Goal: Task Accomplishment & Management: Complete application form

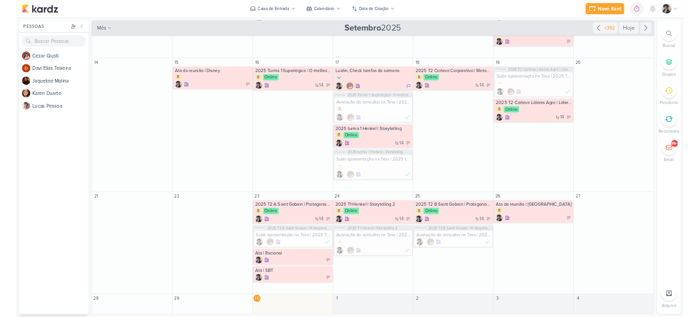
scroll to position [191, 0]
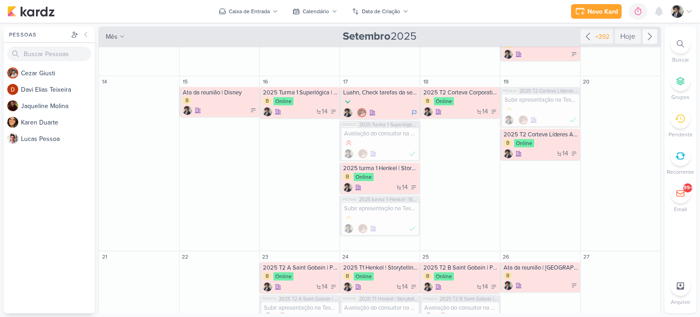
click at [648, 36] on icon at bounding box center [650, 36] width 4 height 7
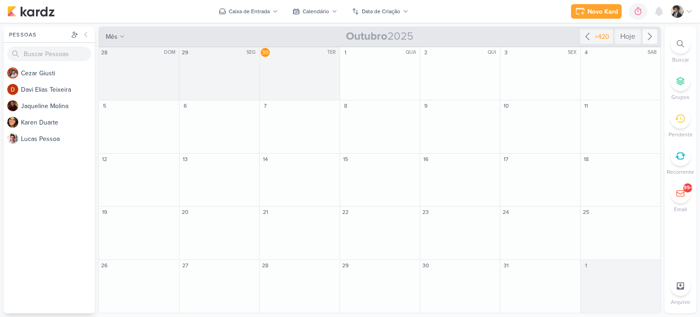
scroll to position [0, 0]
click at [592, 13] on div "Novo Kard" at bounding box center [603, 12] width 31 height 10
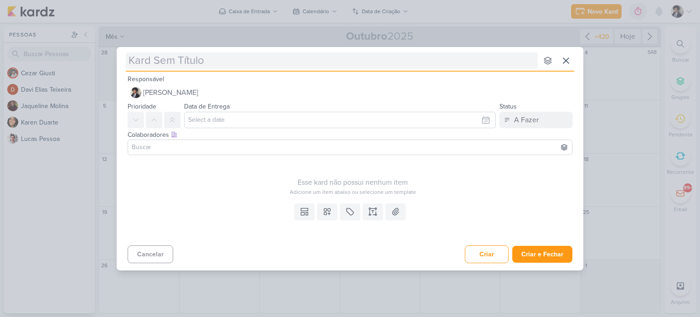
click at [193, 62] on input "text" at bounding box center [332, 60] width 412 height 16
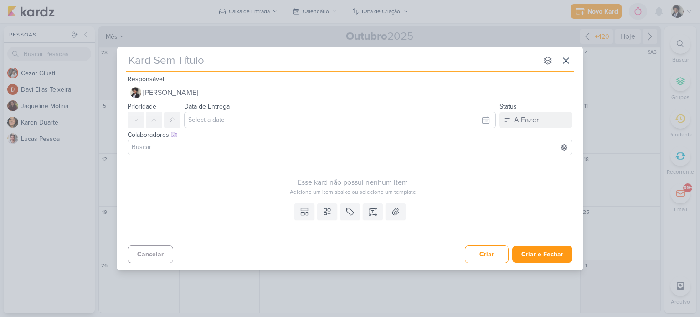
paste input "Corteva Corporativo T2 2025 | Destacar-se e ser curioso"
type input "Corteva Corporativo T2 2025 | Destacar-se e ser curioso"
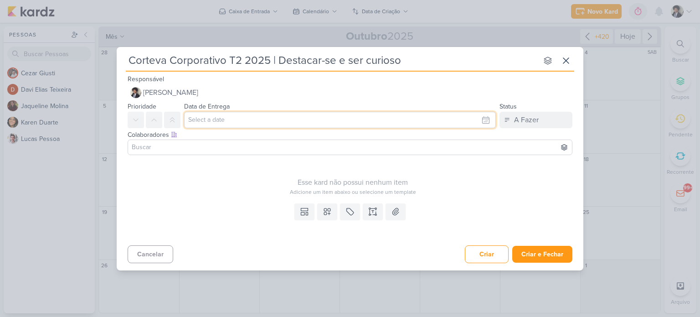
click at [239, 121] on input "text" at bounding box center [340, 120] width 312 height 16
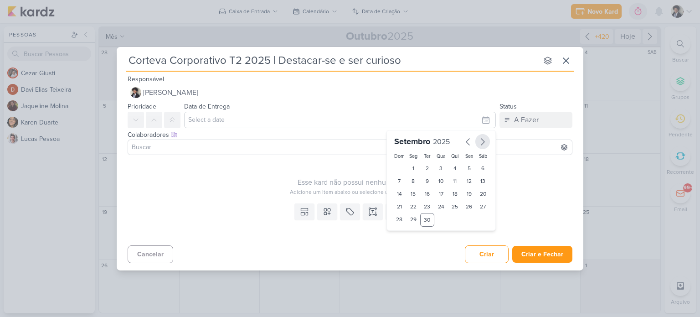
click at [481, 144] on icon "button" at bounding box center [482, 142] width 3 height 6
click at [455, 169] on div "2" at bounding box center [455, 168] width 14 height 13
type input "[DATE] 23:59"
click at [204, 168] on div "Esse kard não possui nenhum item Adicione um item abaixo ou selecione um templa…" at bounding box center [353, 177] width 450 height 37
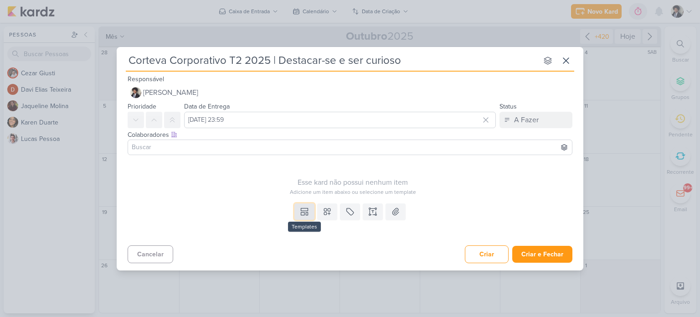
click at [304, 212] on icon at bounding box center [304, 211] width 9 height 9
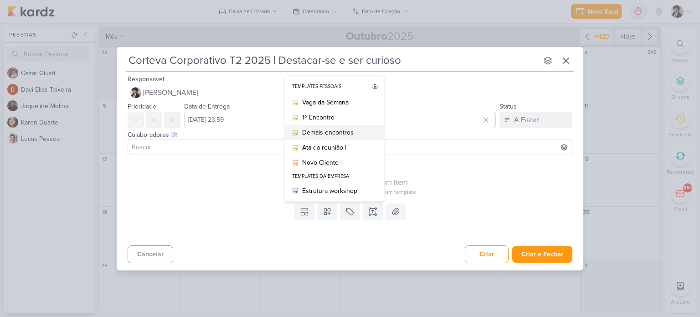
click at [343, 135] on div "Demais encontros" at bounding box center [337, 133] width 71 height 10
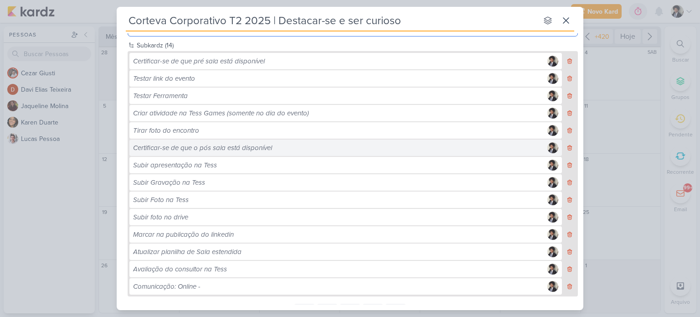
scroll to position [262, 0]
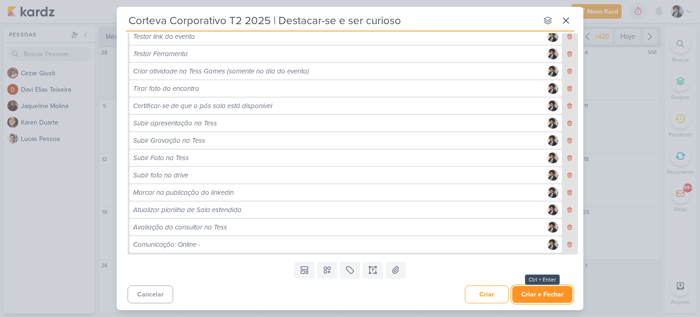
click at [543, 294] on button "Criar e Fechar" at bounding box center [542, 294] width 60 height 17
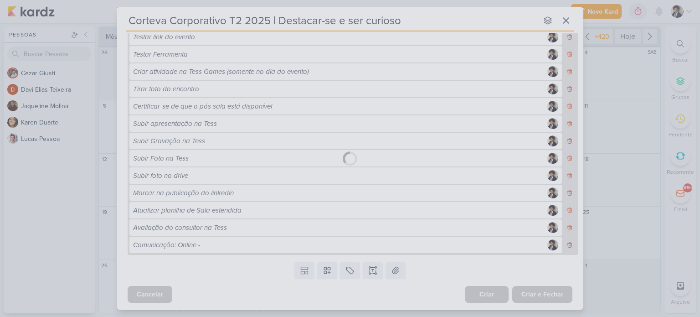
scroll to position [261, 0]
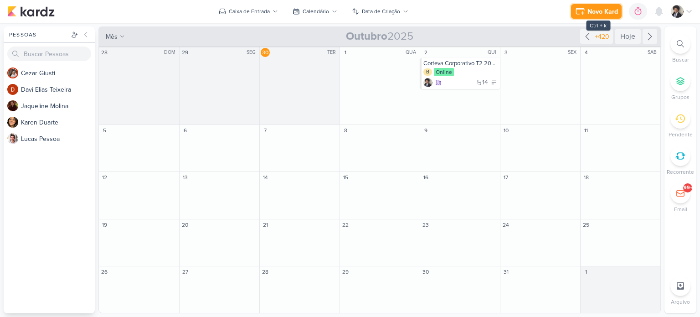
click at [599, 12] on div "Novo Kard" at bounding box center [603, 12] width 31 height 10
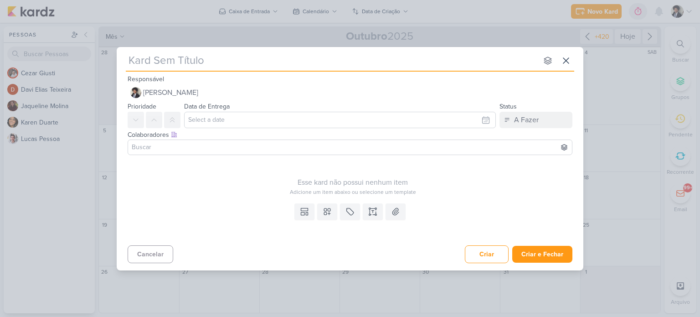
paste input "Racional T1 2025 Líderes | Líder formador"
type input "Racional T1 2025 Líderes | Líder formador"
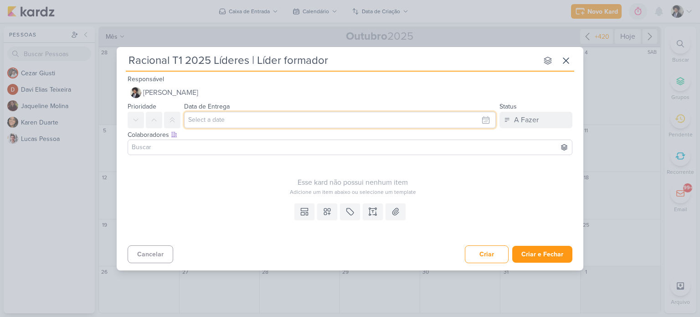
click at [261, 121] on input "text" at bounding box center [340, 120] width 312 height 16
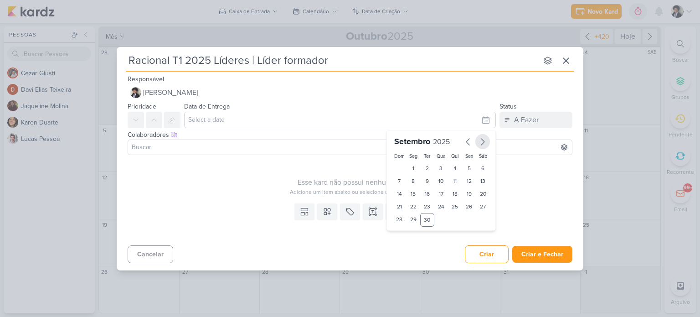
click at [485, 146] on icon "button" at bounding box center [482, 141] width 11 height 11
click at [457, 169] on div "2" at bounding box center [455, 168] width 14 height 13
type input "[DATE] 23:59"
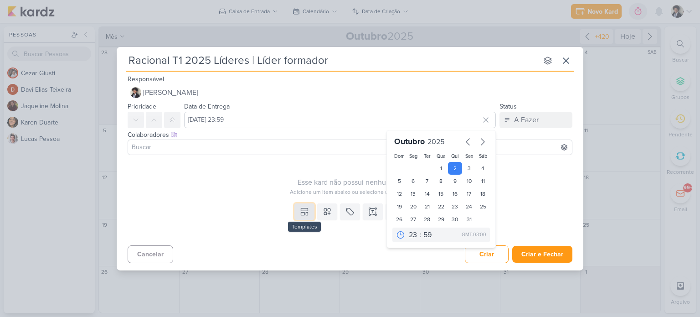
click at [304, 214] on icon at bounding box center [304, 211] width 9 height 9
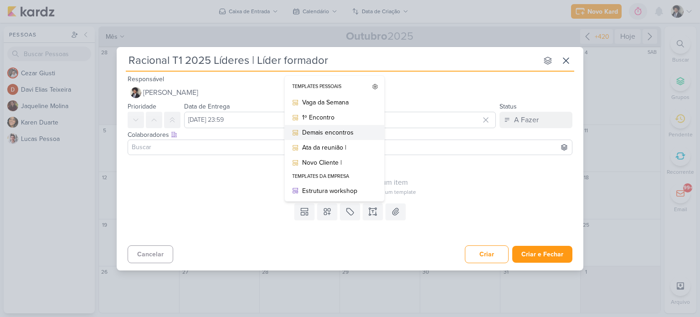
click at [336, 133] on div "Demais encontros" at bounding box center [337, 133] width 71 height 10
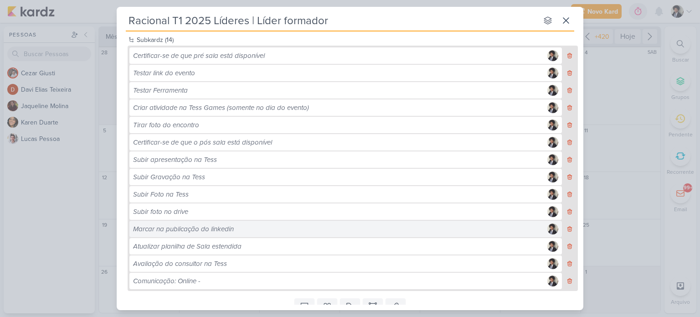
scroll to position [262, 0]
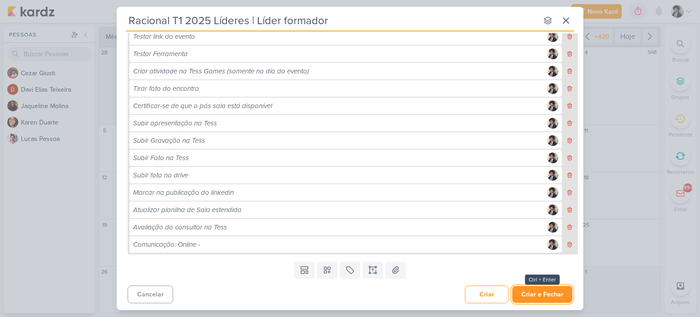
click at [548, 299] on button "Criar e Fechar" at bounding box center [542, 294] width 60 height 17
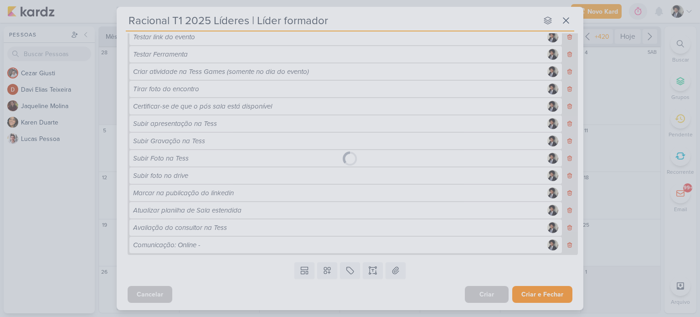
scroll to position [261, 0]
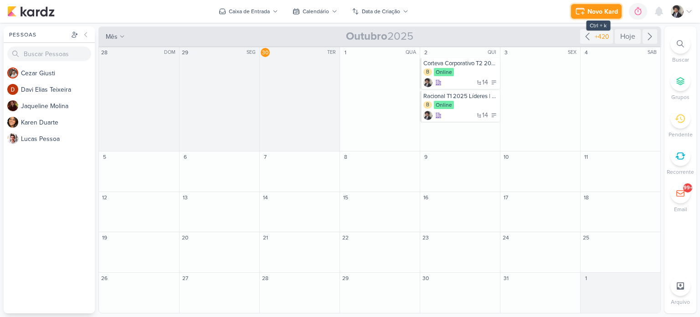
click at [580, 11] on icon at bounding box center [580, 11] width 11 height 11
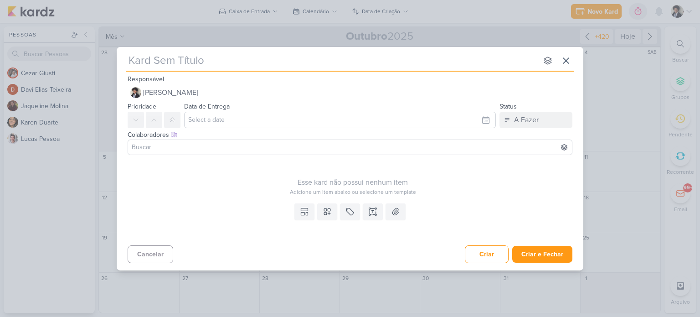
type input "Argo, Turma 1 2025 | Da escola para o Business"
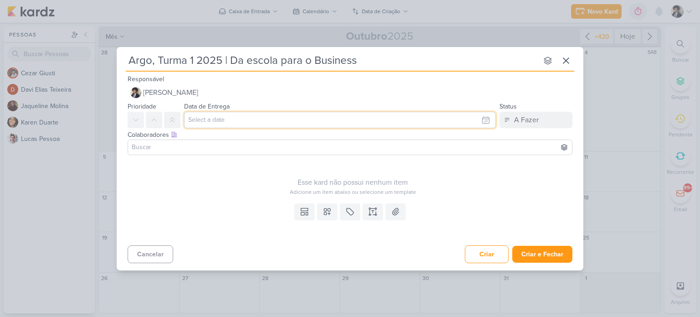
click at [264, 124] on input "text" at bounding box center [340, 120] width 312 height 16
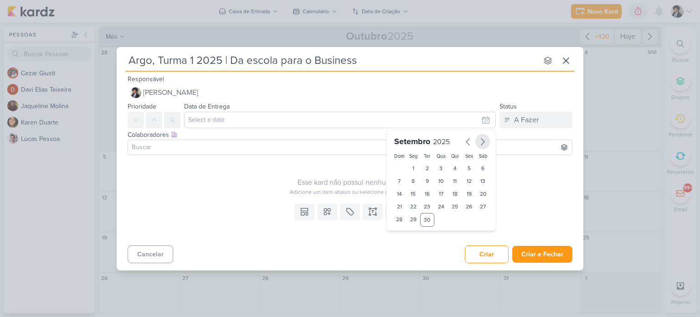
click at [479, 143] on icon "button" at bounding box center [482, 141] width 11 height 11
click at [414, 180] on div "6" at bounding box center [414, 181] width 14 height 13
type input "[DATE] 23:59"
click at [205, 169] on div "Esse kard não possui nenhum item Adicione um item abaixo ou selecione um templa…" at bounding box center [353, 177] width 450 height 37
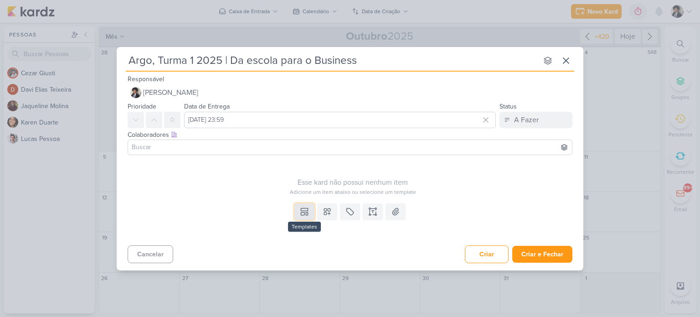
click at [298, 217] on button at bounding box center [305, 211] width 20 height 16
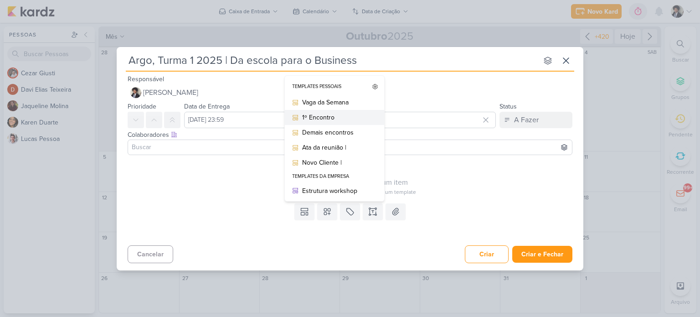
click at [339, 117] on div "1º Encontro" at bounding box center [337, 118] width 71 height 10
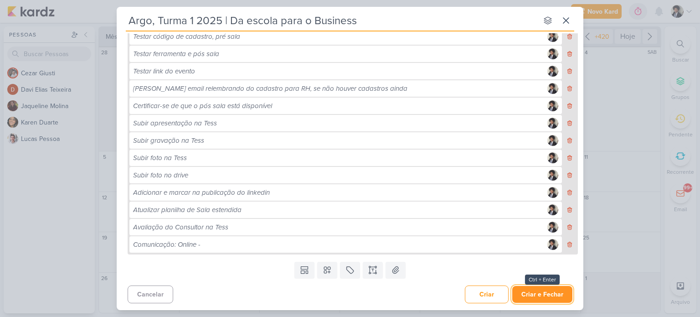
click at [545, 300] on button "Criar e Fechar" at bounding box center [542, 294] width 60 height 17
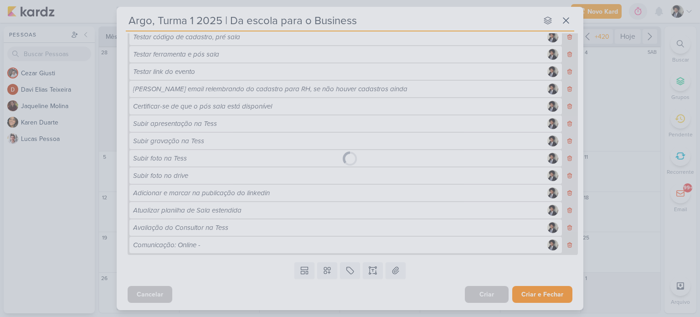
scroll to position [279, 0]
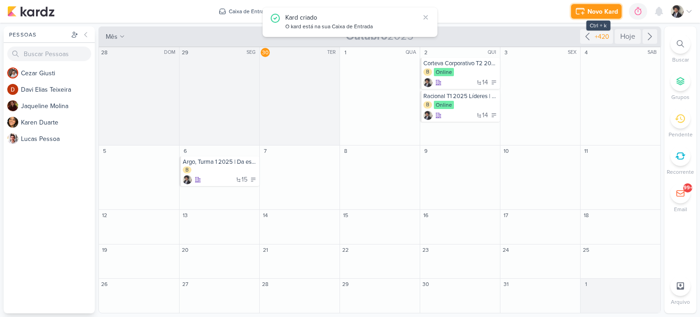
click at [584, 14] on icon at bounding box center [580, 11] width 11 height 11
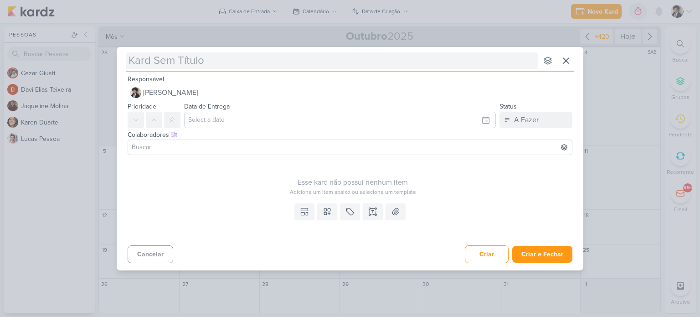
click at [240, 56] on input "text" at bounding box center [332, 60] width 412 height 16
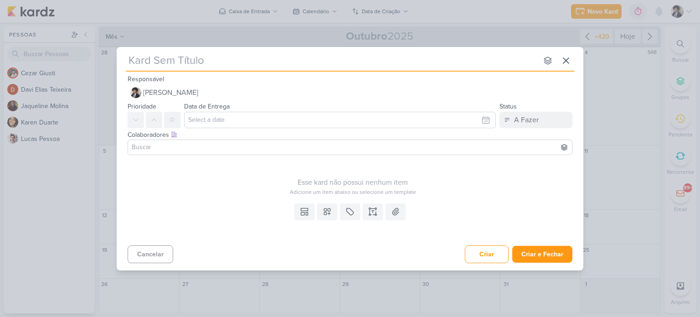
paste input "Argo, Líderes 2025 | Líder Formador, parte 1"
type input "Argo, Líderes 2025 | Líder Formador, parte 1"
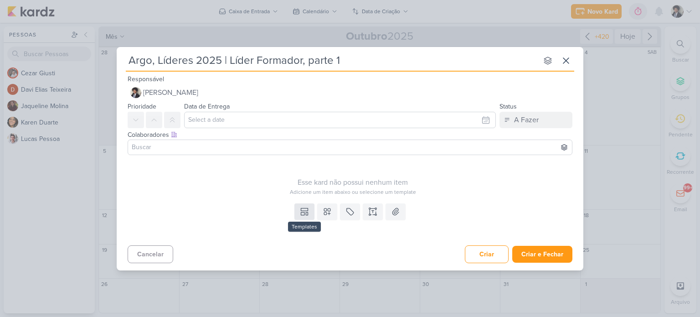
type input "Argo, Líderes 2025 | Líder Formador, parte 1"
click at [305, 212] on icon at bounding box center [303, 213] width 4 height 3
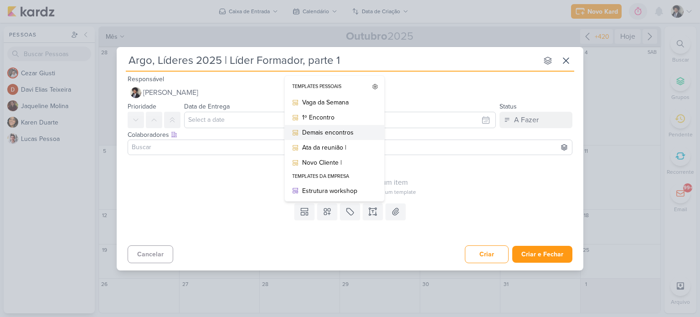
click at [327, 136] on div "Demais encontros" at bounding box center [337, 133] width 71 height 10
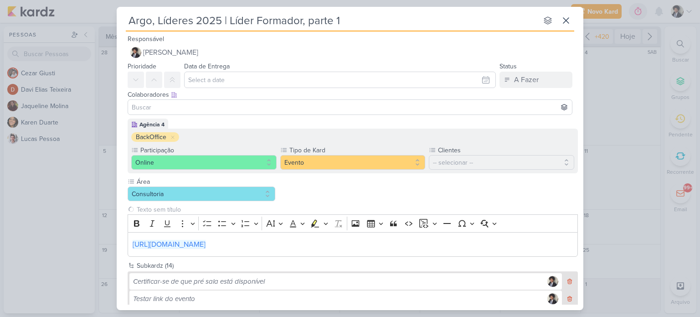
click at [245, 121] on div "Agência 4 BackOffice Participação Online" at bounding box center [353, 146] width 450 height 55
click at [241, 83] on input "text" at bounding box center [340, 80] width 312 height 16
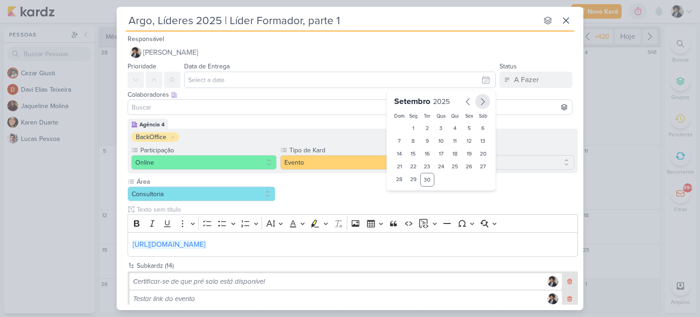
click at [477, 100] on icon "button" at bounding box center [482, 101] width 11 height 11
click at [410, 140] on div "6" at bounding box center [414, 140] width 14 height 13
type input "[DATE] 23:59"
click at [268, 110] on input at bounding box center [350, 107] width 440 height 11
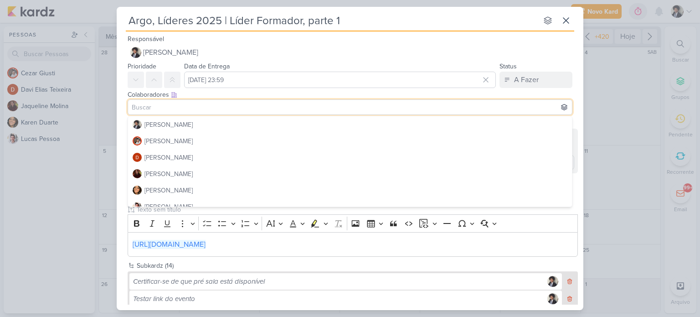
click at [121, 106] on div "Colaboradores Este kard pode ser visível a usuários da sua organização Este kar…" at bounding box center [350, 103] width 467 height 31
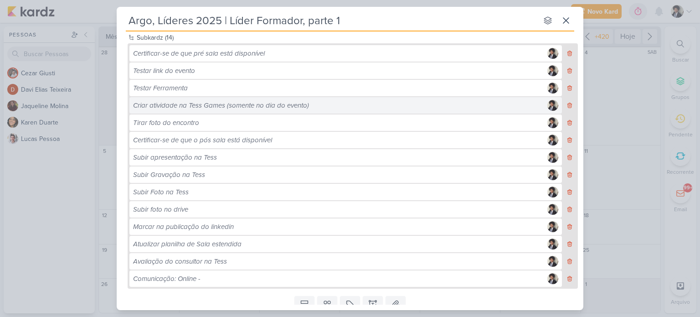
scroll to position [262, 0]
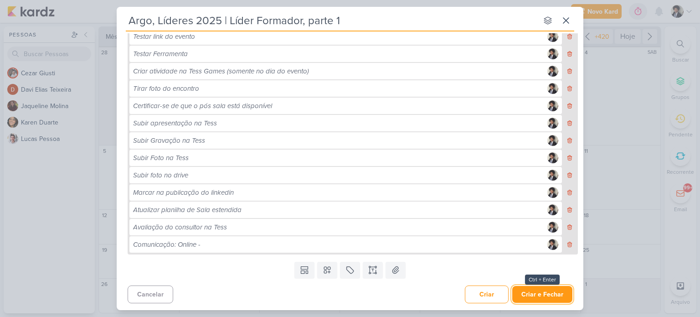
click at [537, 292] on button "Criar e Fechar" at bounding box center [542, 294] width 60 height 17
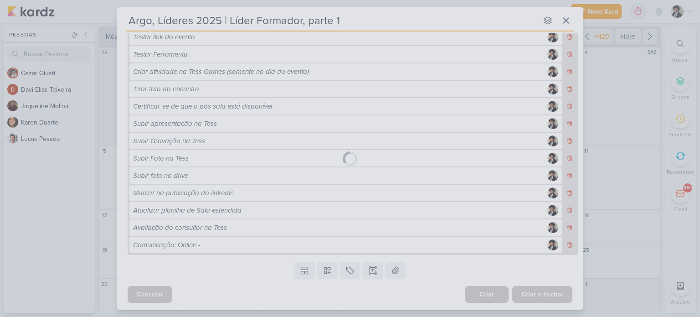
scroll to position [261, 0]
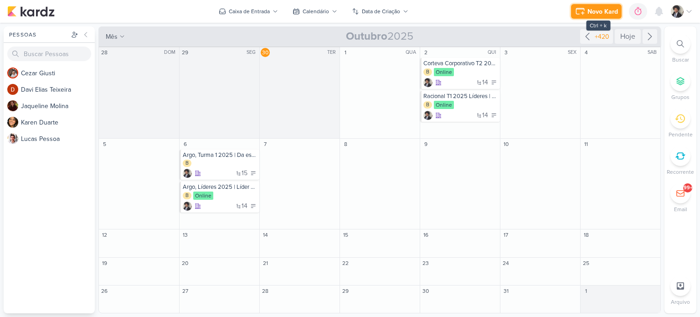
click at [592, 10] on div "Novo Kard" at bounding box center [603, 12] width 31 height 10
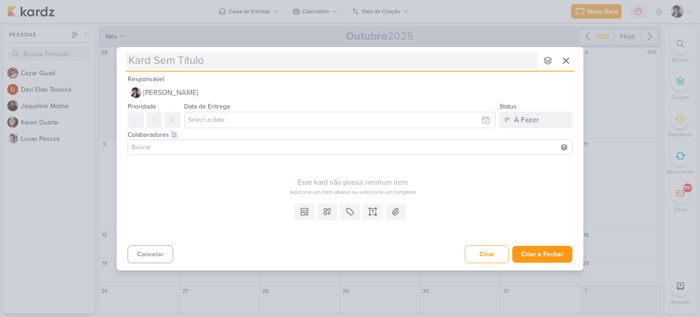
click at [241, 65] on input "text" at bounding box center [332, 60] width 412 height 16
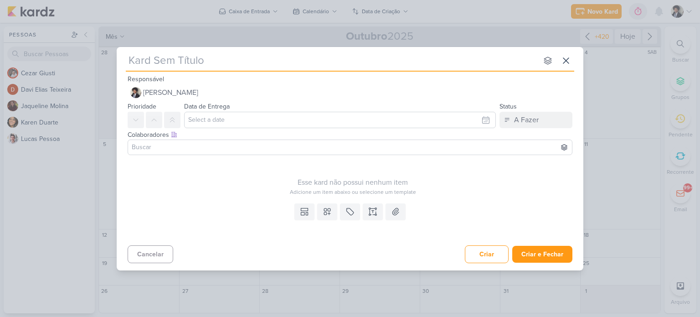
paste input "Saint Gobain, Turma 2 A 2025 | Criatividade e Inovação"
type input "Saint Gobain, Turma 2 A 2025 | Criatividade e Inovação"
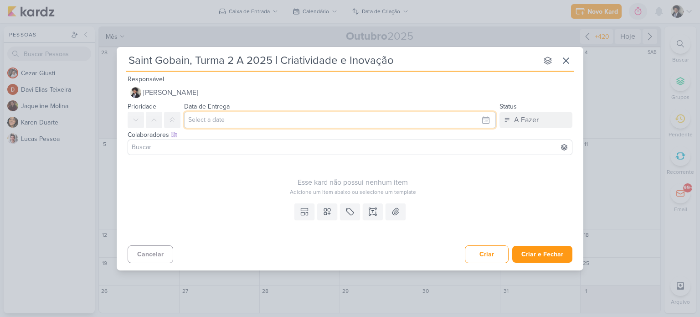
click at [240, 120] on input "text" at bounding box center [340, 120] width 312 height 16
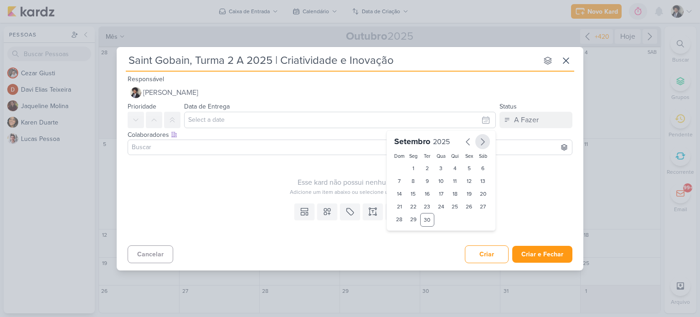
click at [481, 143] on icon "button" at bounding box center [482, 141] width 11 height 11
click at [426, 183] on div "7" at bounding box center [427, 181] width 14 height 13
type input "[DATE] 23:59"
click at [227, 142] on input at bounding box center [350, 147] width 440 height 11
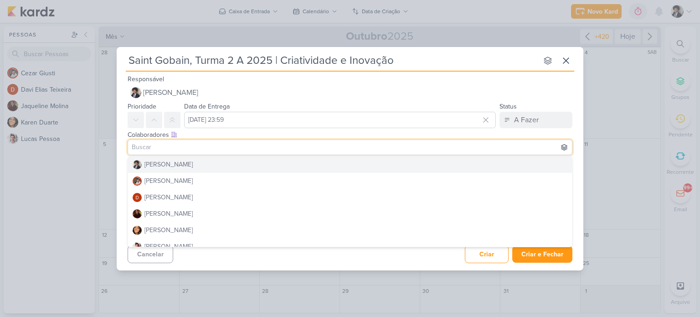
click at [120, 152] on div "Colaboradores Este kard pode ser visível a usuários da sua organização Este kar…" at bounding box center [350, 143] width 467 height 31
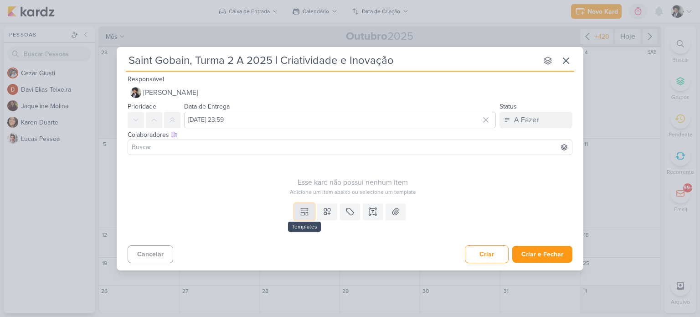
click at [302, 211] on icon at bounding box center [304, 211] width 9 height 9
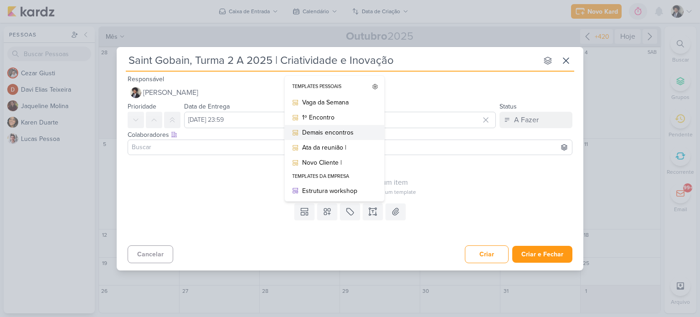
click at [346, 129] on div "Demais encontros" at bounding box center [337, 133] width 71 height 10
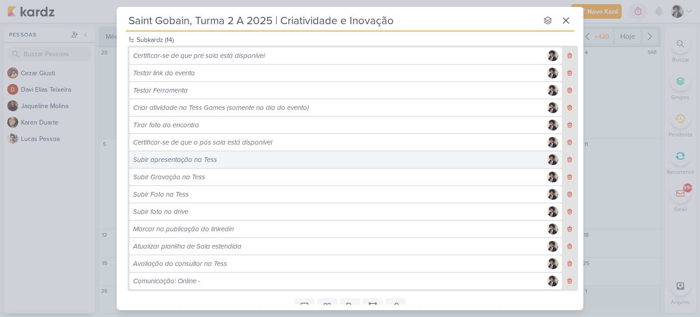
scroll to position [262, 0]
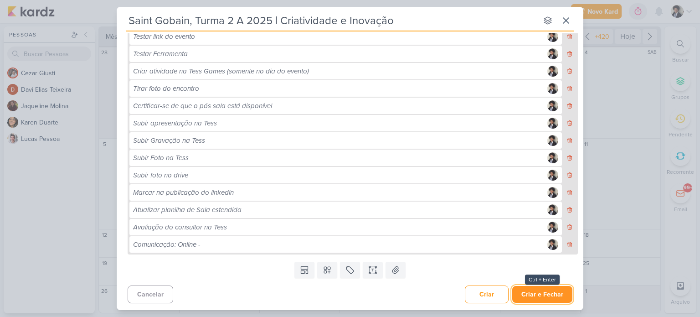
click at [542, 288] on button "Criar e Fechar" at bounding box center [542, 294] width 60 height 17
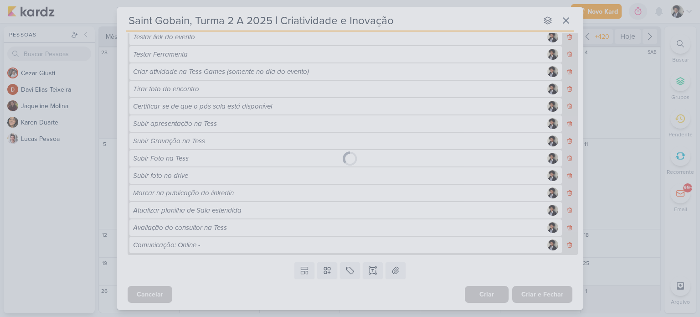
scroll to position [261, 0]
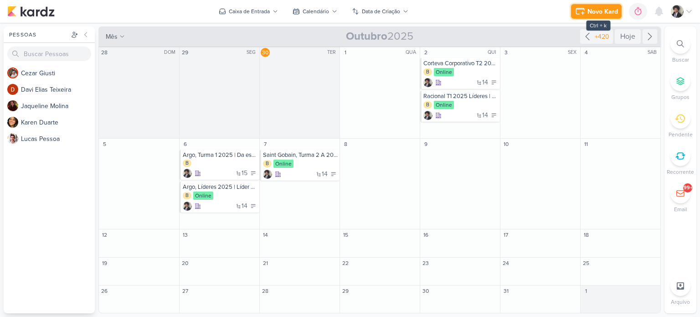
click at [583, 16] on icon at bounding box center [580, 11] width 11 height 11
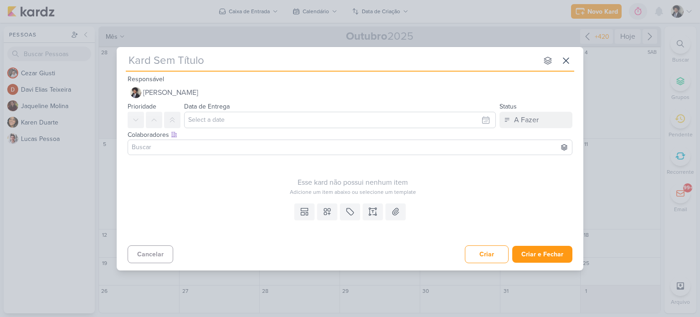
type input "Presencial Racional T1 2025 Trainees | Ser líder de si mesmo"
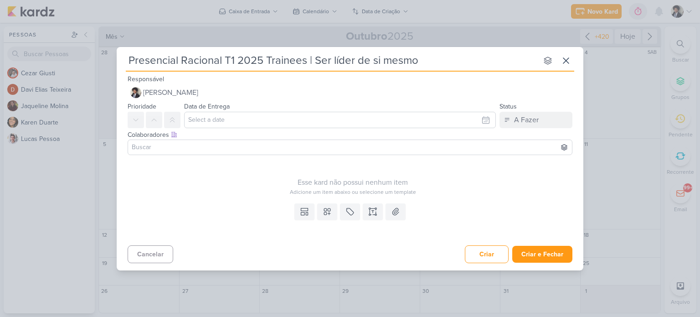
type input "Presencial Racional T1 2025 Trainees | Ser líder de si mesmo"
click at [241, 118] on input "text" at bounding box center [340, 120] width 312 height 16
click at [484, 142] on icon "button" at bounding box center [482, 141] width 11 height 11
click at [439, 180] on div "8" at bounding box center [441, 181] width 14 height 13
type input "[DATE] 23:59"
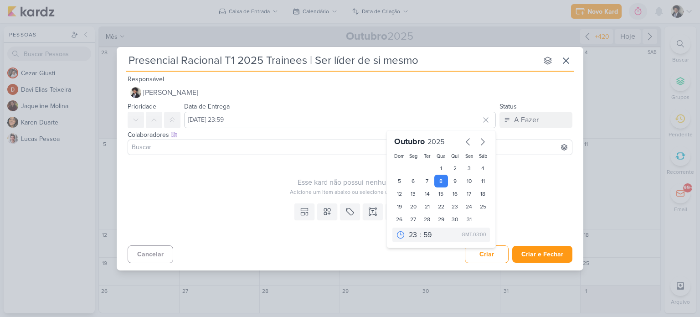
click at [238, 177] on div "Esse kard não possui nenhum item" at bounding box center [353, 182] width 450 height 11
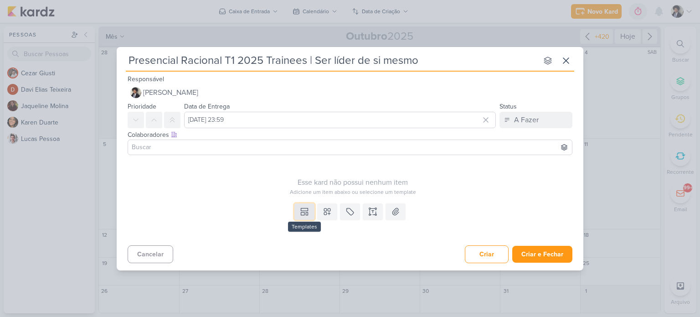
click at [302, 211] on icon at bounding box center [304, 211] width 9 height 9
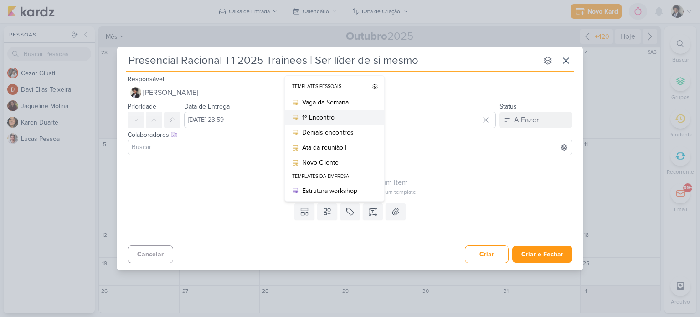
click at [334, 117] on div "1º Encontro" at bounding box center [337, 118] width 71 height 10
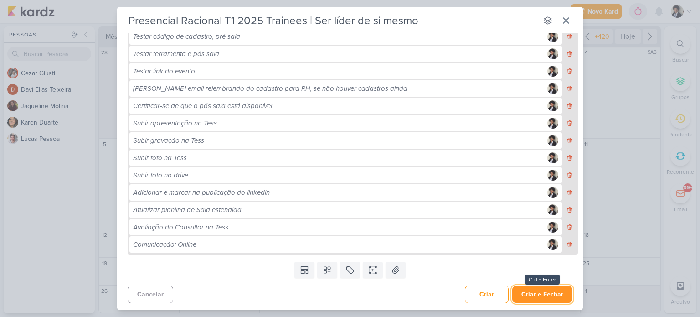
click at [545, 292] on button "Criar e Fechar" at bounding box center [542, 294] width 60 height 17
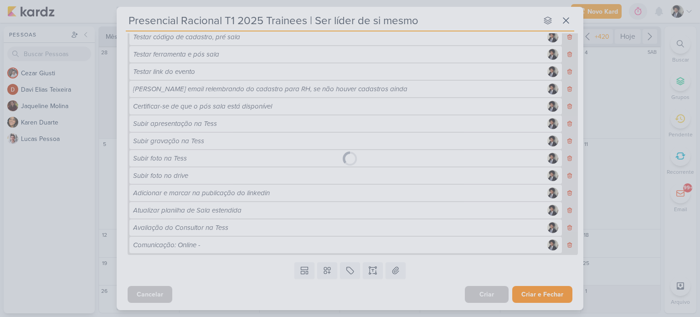
scroll to position [279, 0]
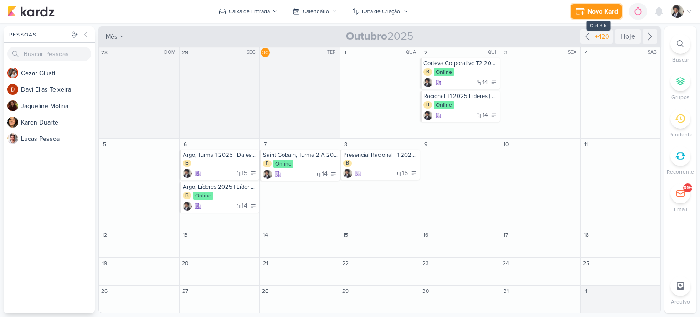
click at [588, 10] on div "Novo Kard" at bounding box center [603, 12] width 31 height 10
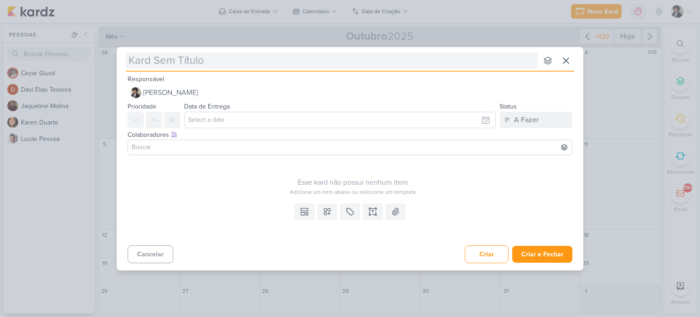
type input "Saint Gobain, Turma 2 B 2025 | Criatividade e inovação"
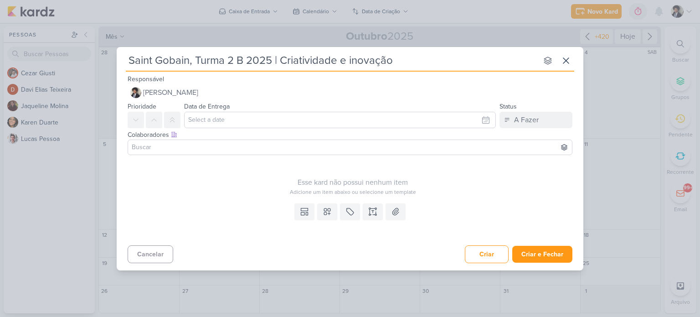
type input "Saint Gobain, Turma 2 B 2025 | Criatividade e inovação"
click at [228, 120] on input "text" at bounding box center [340, 120] width 312 height 16
click at [484, 144] on icon "button" at bounding box center [482, 141] width 11 height 11
click at [457, 182] on div "9" at bounding box center [455, 181] width 14 height 13
type input "[DATE] 23:59"
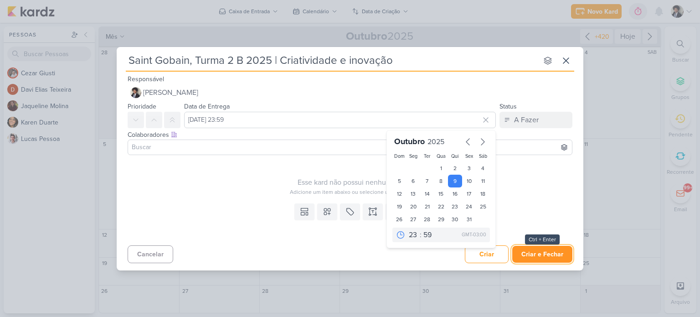
click at [552, 256] on button "Criar e Fechar" at bounding box center [542, 254] width 60 height 17
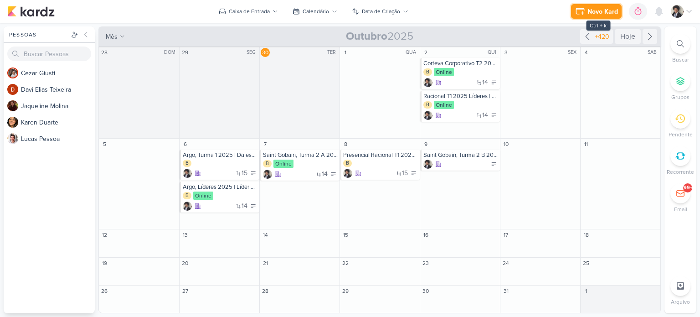
click at [597, 9] on div "Novo Kard" at bounding box center [603, 12] width 31 height 10
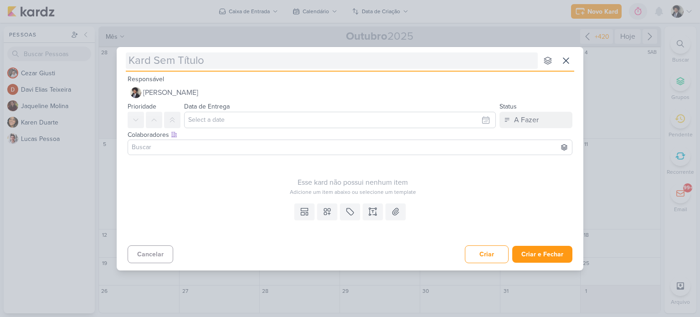
click at [242, 59] on input "text" at bounding box center [332, 60] width 412 height 16
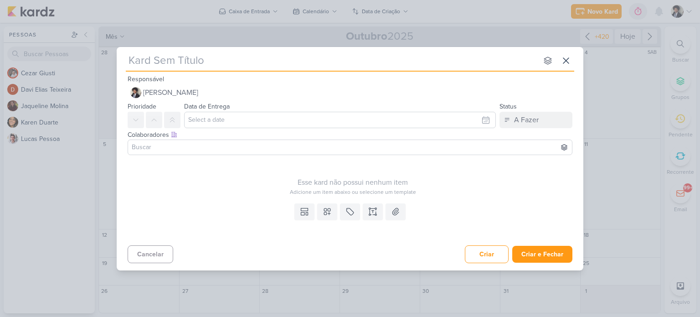
paste input "Argo, Turma 1 2025 | Gestão de Projetos"
type input "Argo, Turma 1 2025 | Gestão de Projetos"
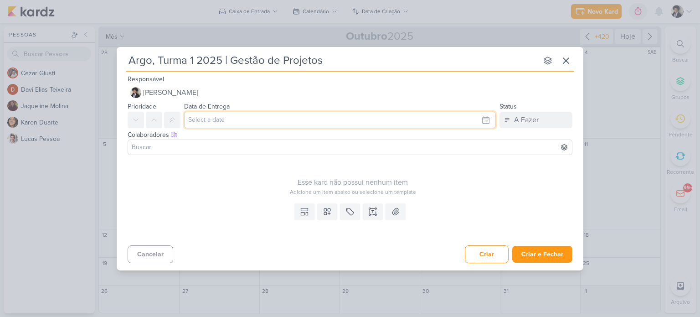
click at [235, 118] on input "text" at bounding box center [340, 120] width 312 height 16
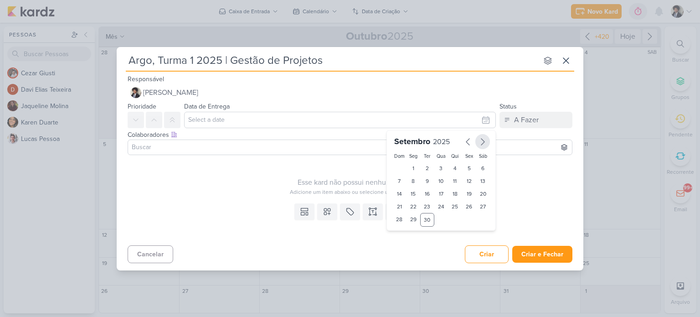
click at [485, 144] on icon "button" at bounding box center [482, 141] width 11 height 11
click at [441, 196] on div "15" at bounding box center [441, 193] width 14 height 13
type input "[DATE] 23:59"
click at [534, 194] on div "Adicione um item abaixo ou selecione um template" at bounding box center [353, 192] width 450 height 8
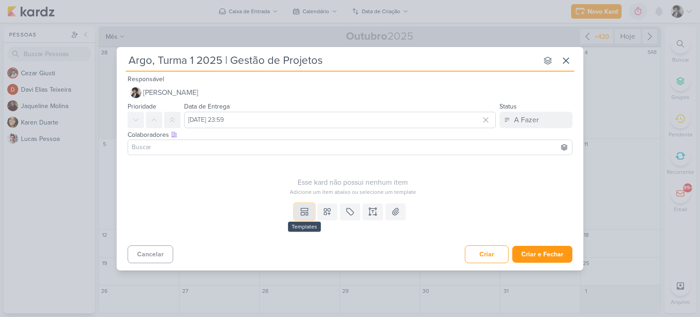
click at [299, 213] on button at bounding box center [305, 211] width 20 height 16
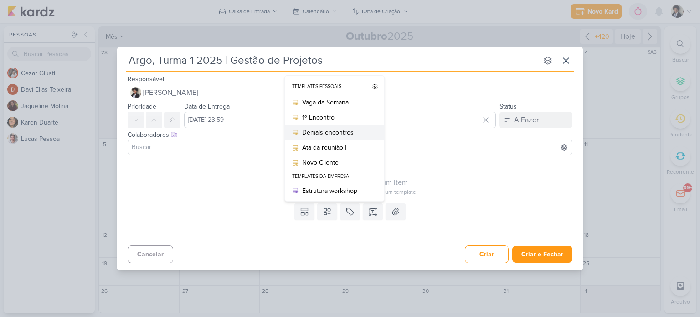
click at [336, 135] on div "Demais encontros" at bounding box center [337, 133] width 71 height 10
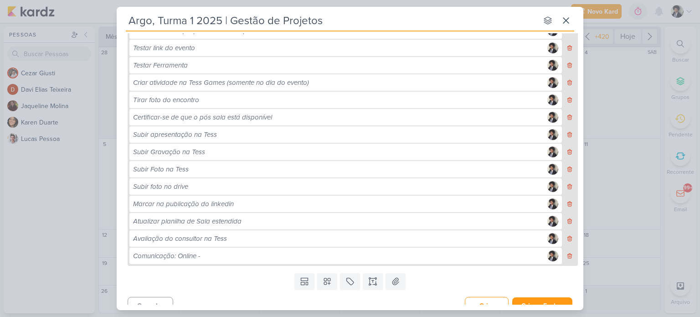
scroll to position [262, 0]
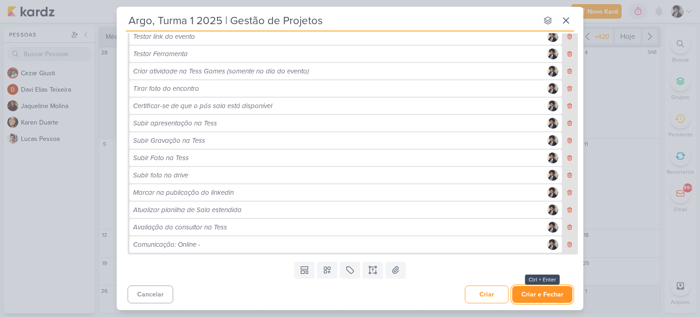
click at [545, 293] on button "Criar e Fechar" at bounding box center [542, 294] width 60 height 17
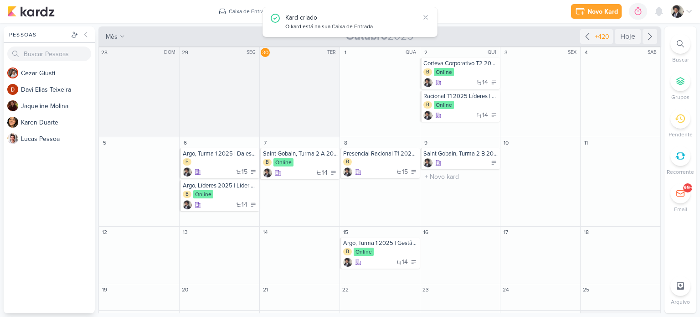
scroll to position [24, 0]
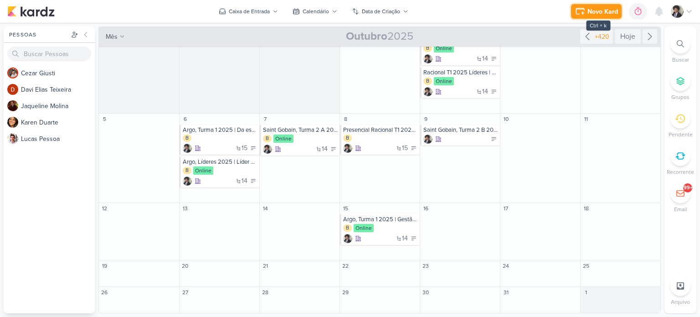
click at [595, 10] on div "Novo Kard" at bounding box center [603, 12] width 31 height 10
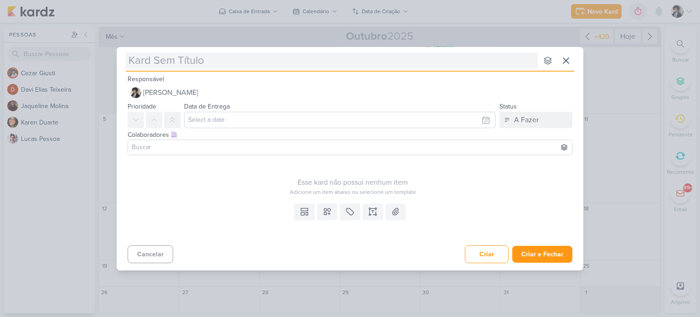
type input "Corteva Agro T2 2025 | Protagonismo e Alta performance"
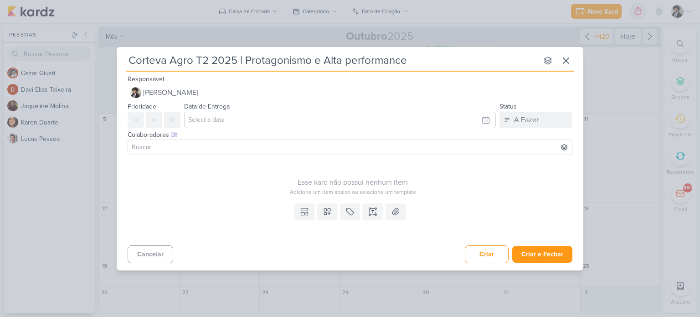
type input "Corteva Agro T2 2025 | Protagonismo e Alta performance"
click at [225, 120] on input "text" at bounding box center [340, 120] width 312 height 16
click at [482, 141] on icon "button" at bounding box center [482, 141] width 11 height 11
click at [468, 191] on div "17" at bounding box center [469, 193] width 14 height 13
type input "[DATE] 23:59"
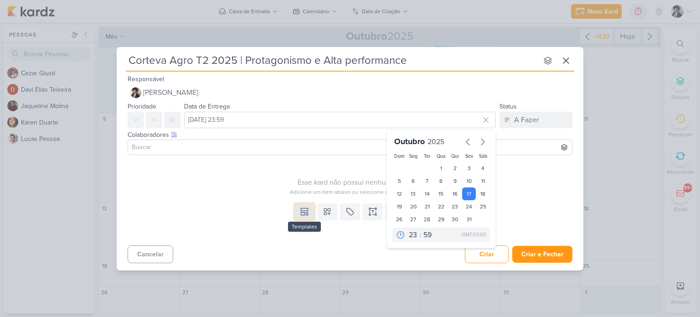
click at [303, 210] on icon at bounding box center [304, 211] width 9 height 9
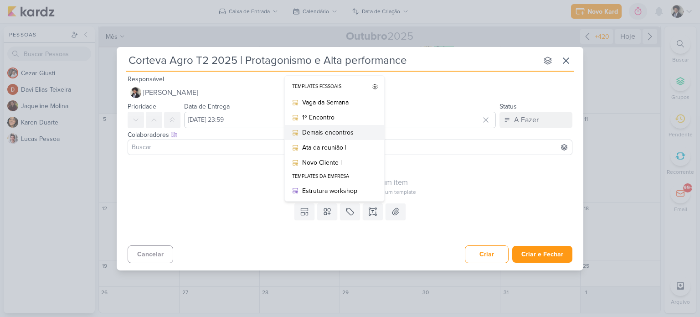
click at [339, 133] on div "Demais encontros" at bounding box center [337, 133] width 71 height 10
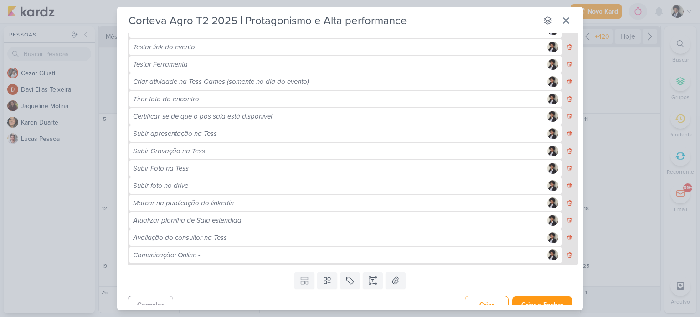
scroll to position [262, 0]
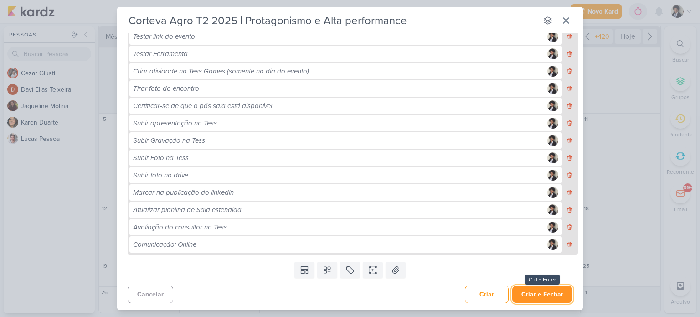
click at [544, 293] on button "Criar e Fechar" at bounding box center [542, 294] width 60 height 17
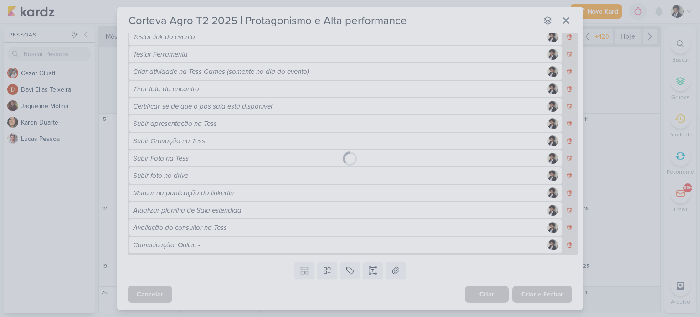
scroll to position [261, 0]
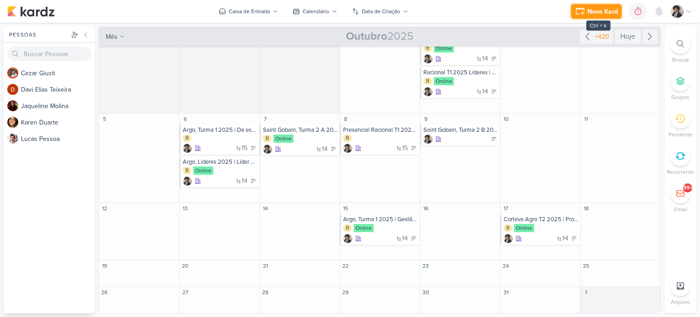
click at [601, 8] on div "Novo Kard" at bounding box center [603, 12] width 31 height 10
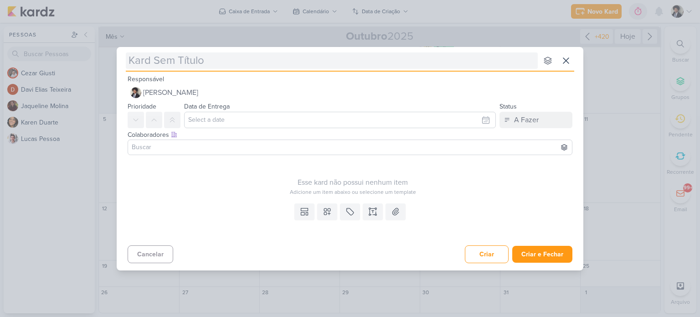
type input "Saint Gobain, Turma 2 A 2025 | Organização e planejamento estratégico"
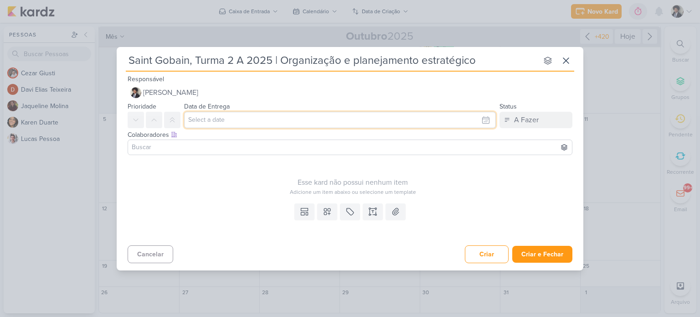
click at [274, 122] on input "text" at bounding box center [340, 120] width 312 height 16
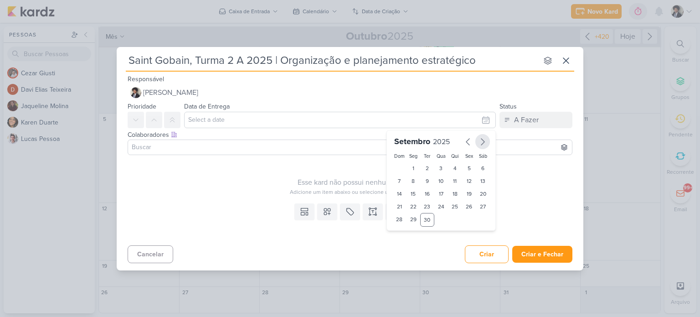
click at [477, 144] on button "button" at bounding box center [482, 141] width 15 height 15
click at [425, 207] on div "21" at bounding box center [427, 206] width 14 height 13
type input "[DATE] 23:59"
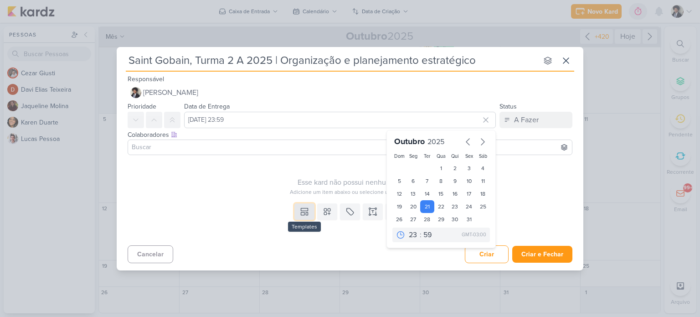
click at [305, 213] on icon at bounding box center [304, 211] width 9 height 9
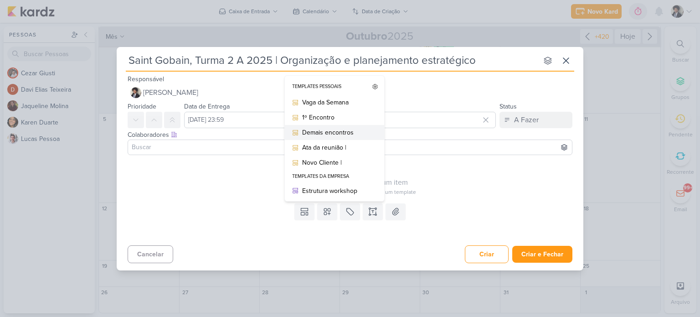
click at [348, 132] on div "Demais encontros" at bounding box center [337, 133] width 71 height 10
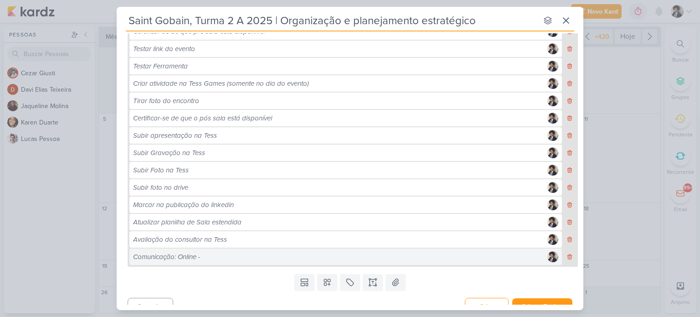
scroll to position [262, 0]
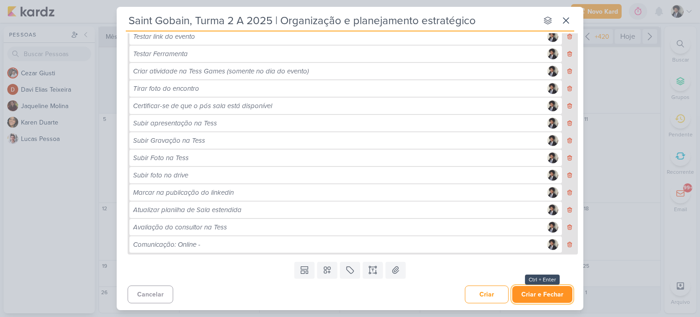
click at [540, 298] on button "Criar e Fechar" at bounding box center [542, 294] width 60 height 17
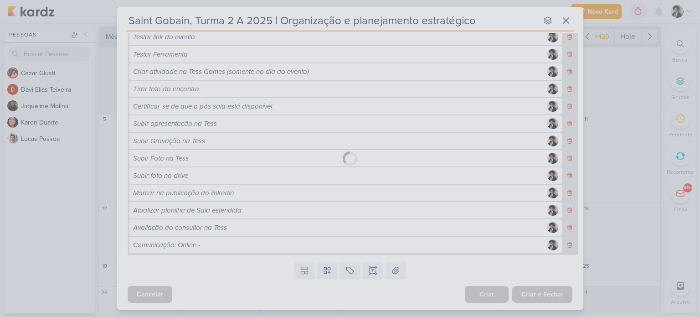
scroll to position [261, 0]
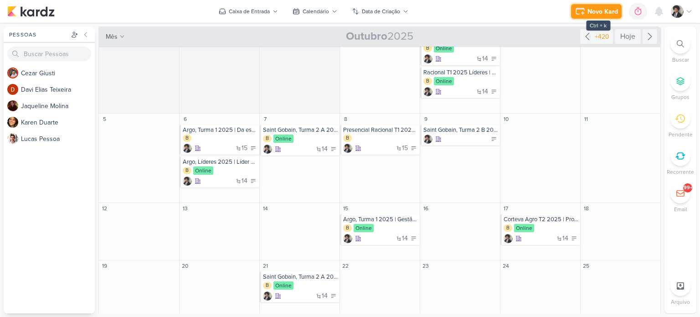
click at [601, 11] on div "Novo Kard" at bounding box center [603, 12] width 31 height 10
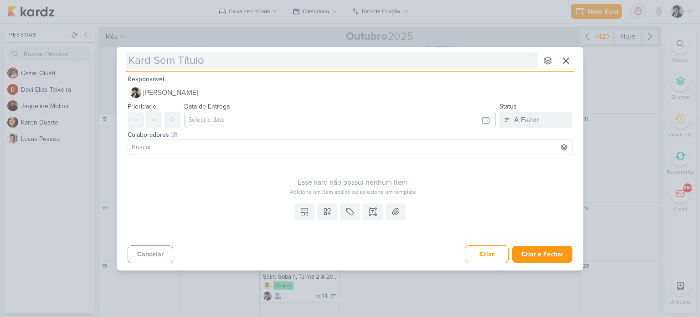
click at [302, 58] on input "text" at bounding box center [332, 60] width 412 height 16
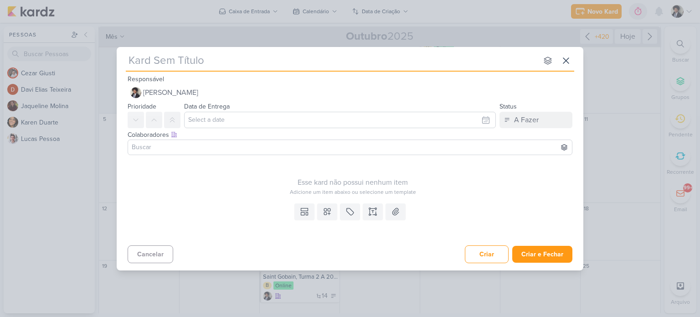
paste input "Corteva Corporativo T2 2025 | Construir juntos"
type input "Corteva Corporativo T2 2025 | Construir juntos"
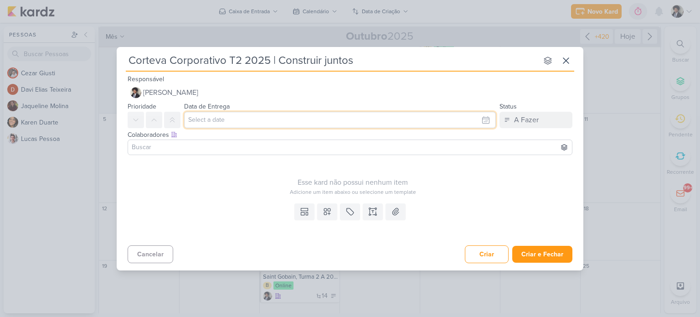
click at [215, 118] on input "text" at bounding box center [340, 120] width 312 height 16
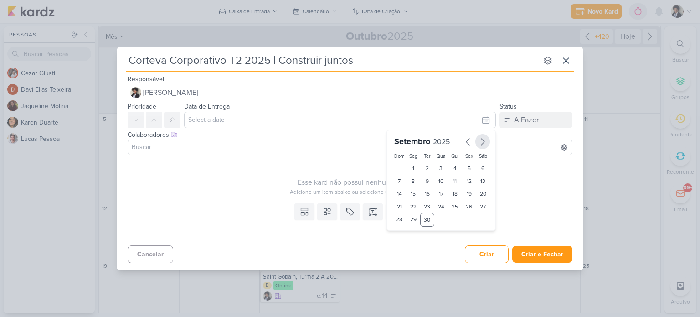
click at [483, 142] on icon "button" at bounding box center [482, 142] width 3 height 6
click at [441, 210] on div "22" at bounding box center [441, 206] width 14 height 13
type input "[DATE] 23:59"
click at [211, 169] on div "Esse kard não possui nenhum item Adicione um item abaixo ou selecione um templa…" at bounding box center [353, 177] width 450 height 37
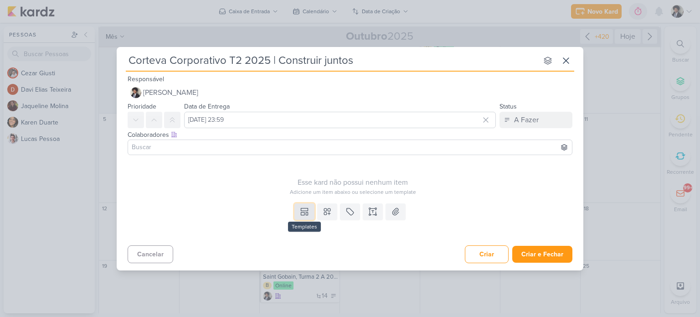
click at [309, 215] on icon at bounding box center [304, 211] width 9 height 9
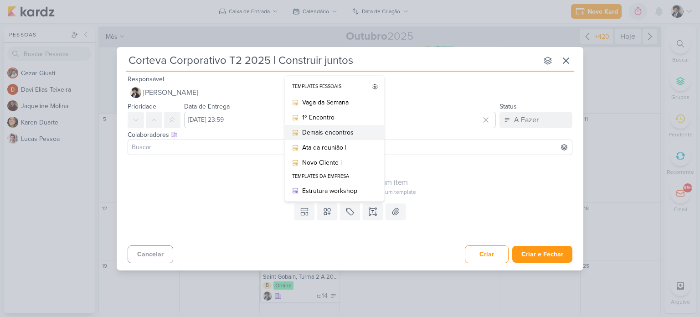
click at [346, 134] on div "Demais encontros" at bounding box center [337, 133] width 71 height 10
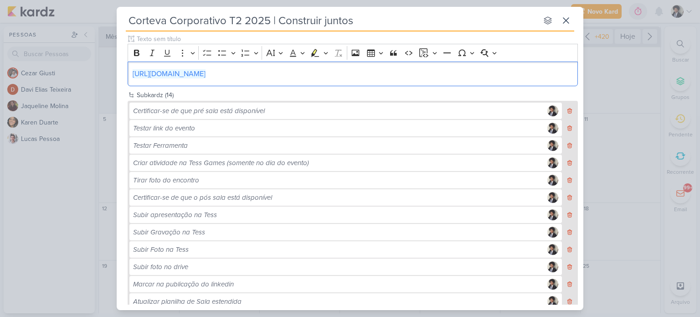
scroll to position [262, 0]
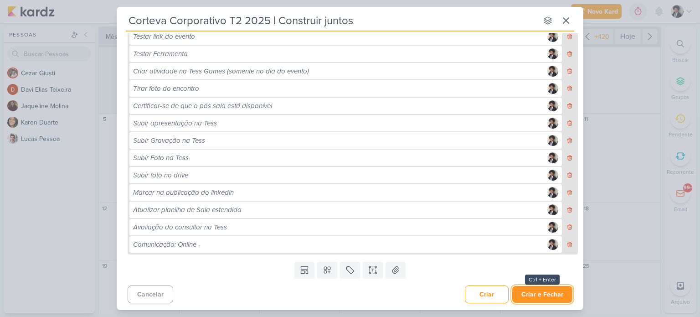
click at [542, 295] on button "Criar e Fechar" at bounding box center [542, 294] width 60 height 17
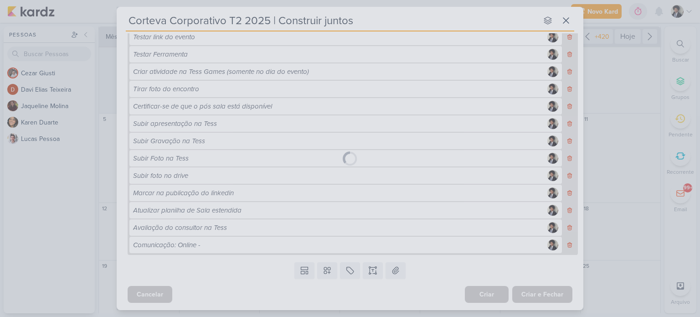
scroll to position [261, 0]
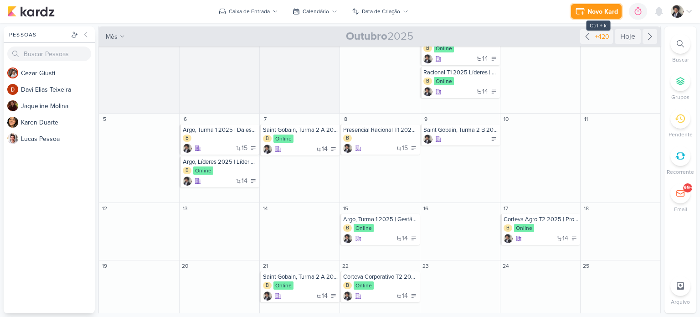
click at [605, 11] on div "Novo Kard" at bounding box center [603, 12] width 31 height 10
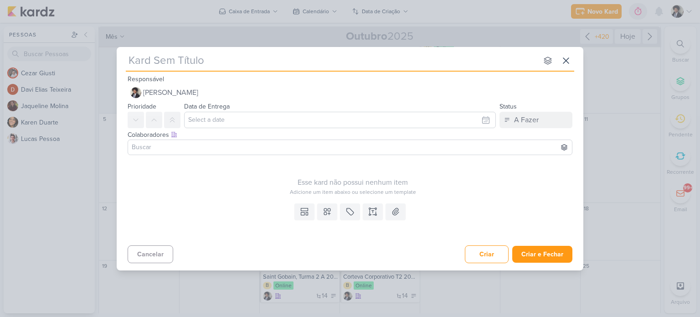
type input "Saint Gobain, Turma 2 B 2025 | Organização e planejamento estratégico"
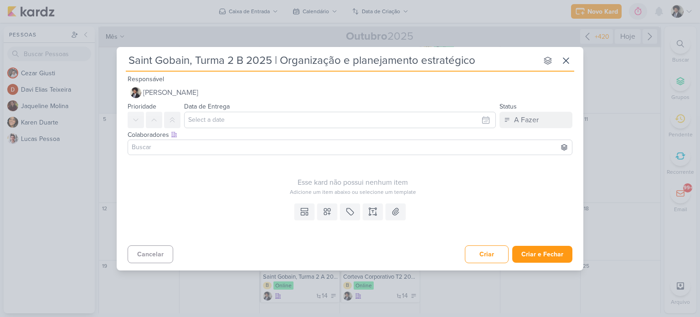
type input "Saint Gobain, Turma 2 B 2025 | Organização e planejamento estratégico"
click at [239, 127] on input "text" at bounding box center [340, 120] width 312 height 16
click at [483, 142] on icon "button" at bounding box center [482, 141] width 11 height 11
click at [459, 207] on div "23" at bounding box center [455, 206] width 14 height 13
type input "[DATE] 23:59"
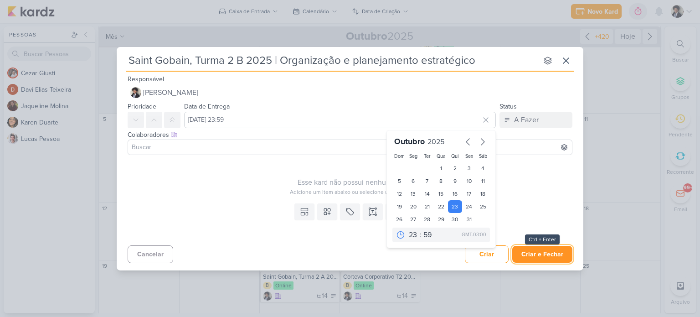
click at [536, 248] on button "Criar e Fechar" at bounding box center [542, 254] width 60 height 17
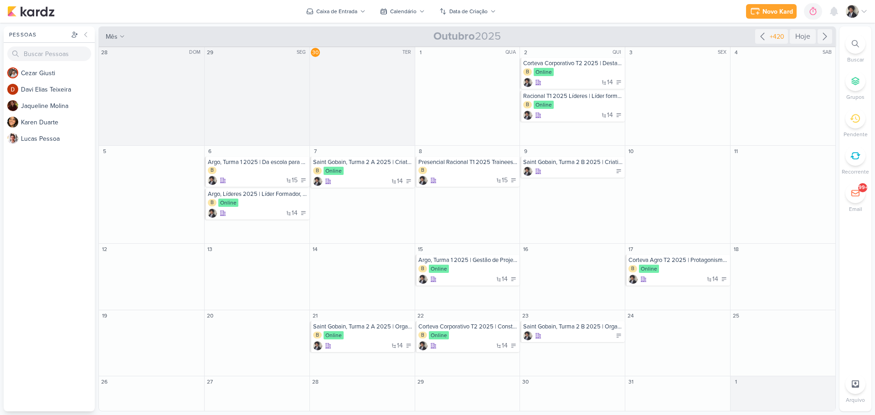
scroll to position [0, 0]
